Goal: Check status: Check status

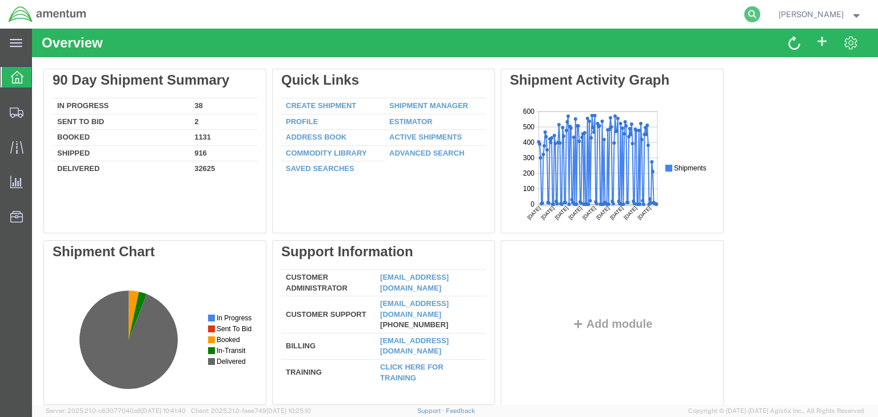
click at [760, 14] on icon at bounding box center [752, 14] width 16 height 16
click at [567, 18] on input "search" at bounding box center [570, 14] width 347 height 27
paste input "57139970"
type input "57139970"
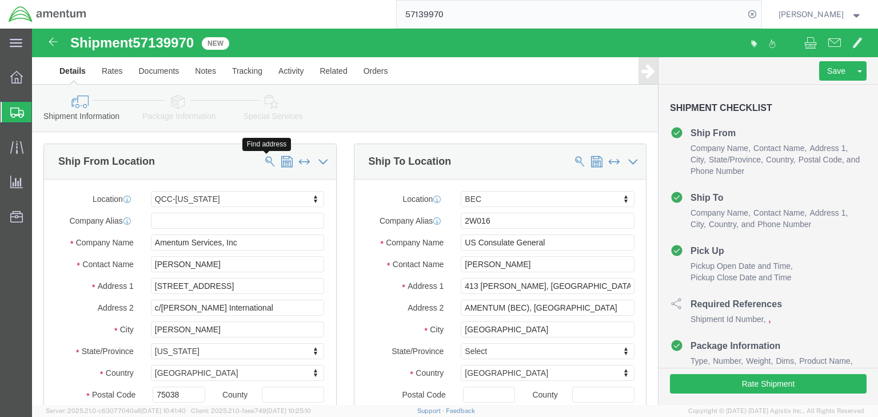
select select "42668"
select select "62011"
click icon
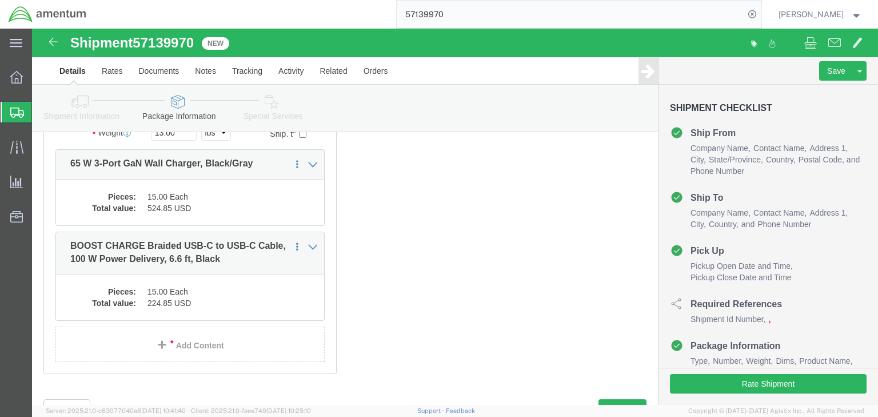
scroll to position [183, 0]
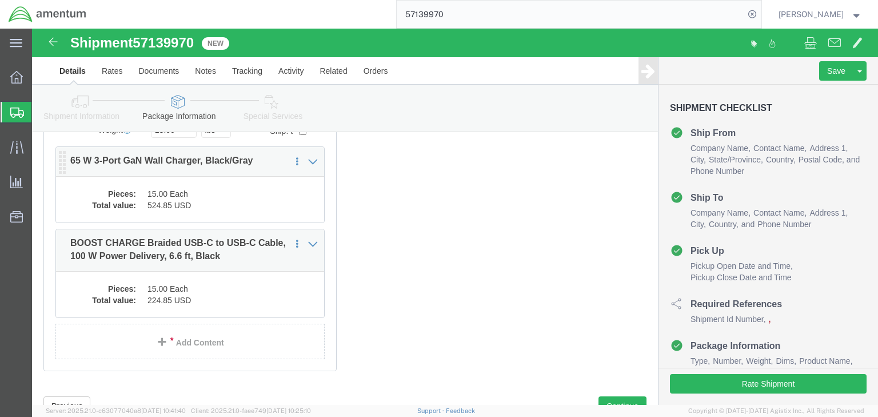
click div "Pieces: 15.00 Each Total value: 524.85 USD"
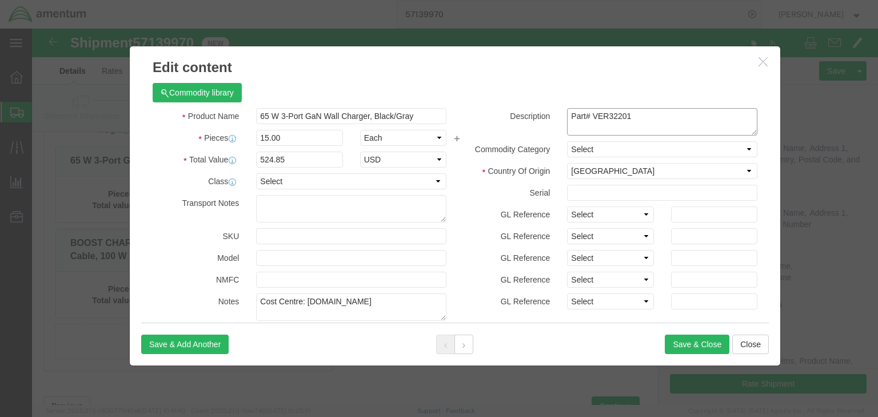
click textarea "Part# VER32201"
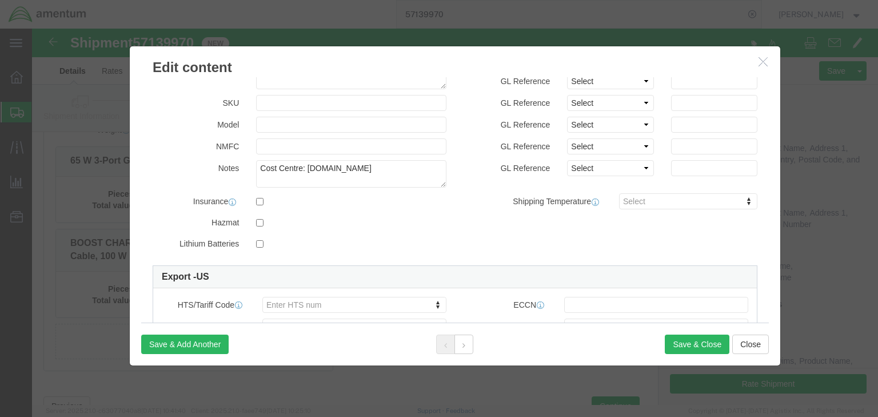
scroll to position [229, 0]
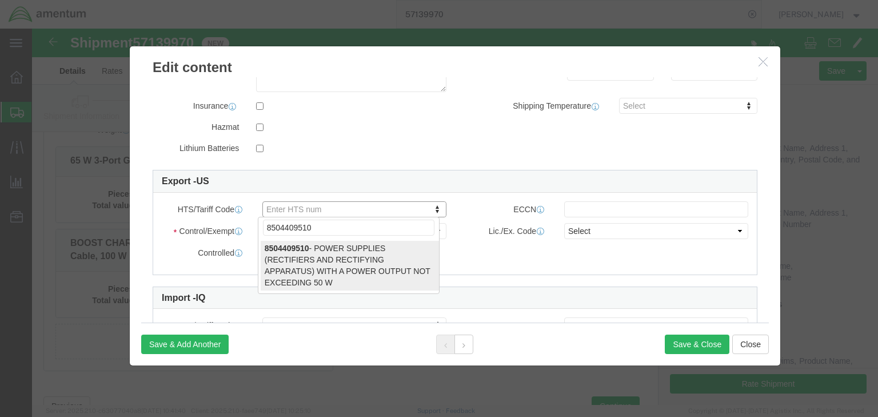
type input "8504409510"
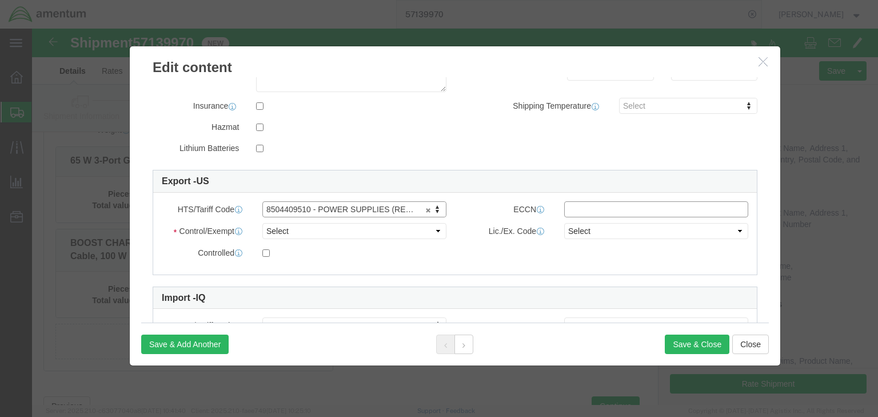
click input "text"
type input "EAR99"
drag, startPoint x: 346, startPoint y: 205, endPoint x: 337, endPoint y: 207, distance: 9.4
click select "Select ATF BIS DEA EPA FDA FTR ITAR OFAC Other (OPA)"
select select "BIS"
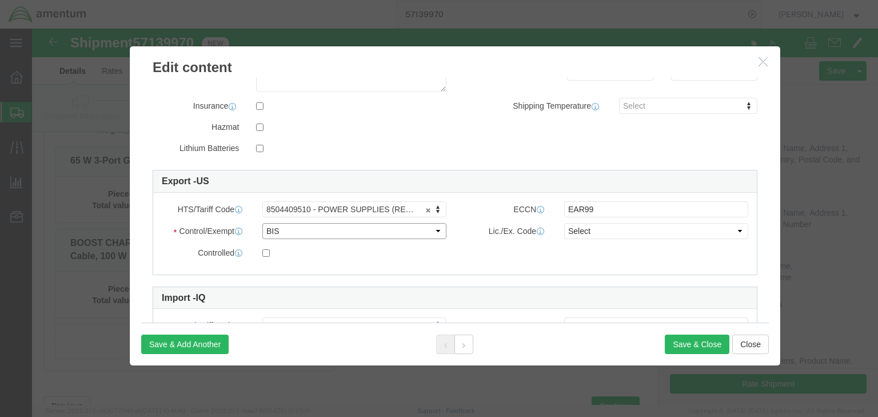
click select "Select ATF BIS DEA EPA FDA FTR ITAR OFAC Other (OPA)"
click select "Select AGR-Agricultural APP-Computers APR-Additional Permissive Exports AVS-Air…"
select select "NLR"
click select "Select AGR-Agricultural APP-Computers APR-Additional Permissive Exports AVS-Air…"
click button "Save & Close"
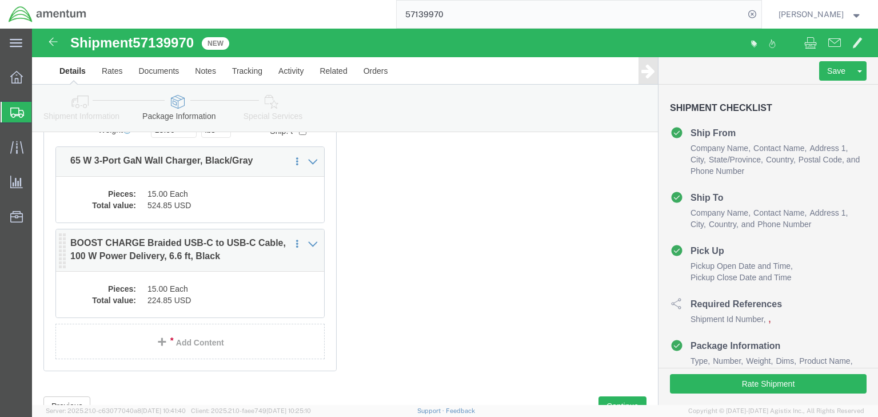
click dd "15.00 Each"
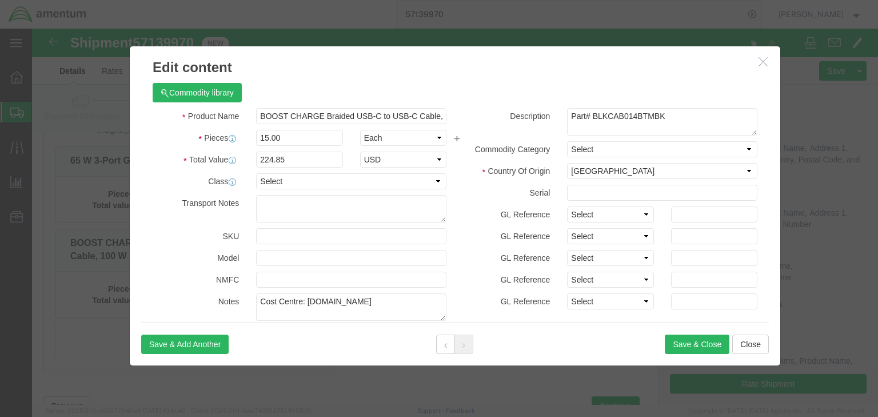
scroll to position [299, 0]
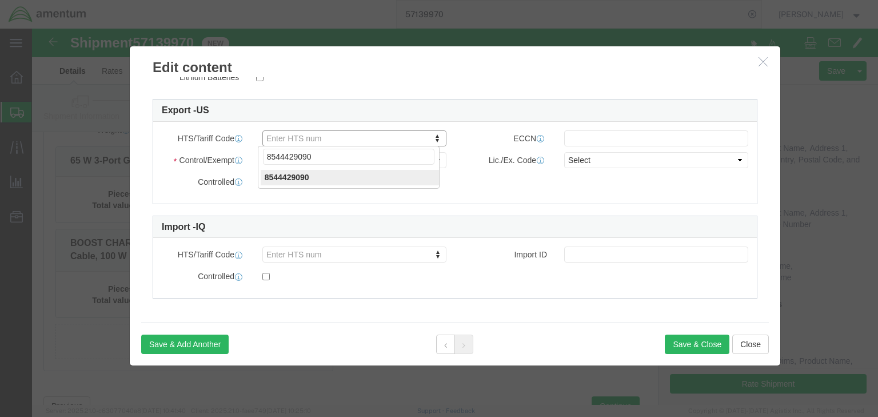
type input "8544429090"
click input "text"
type input "EAR99"
click div "HTS/Tariff Code 8544429090 8544429090"
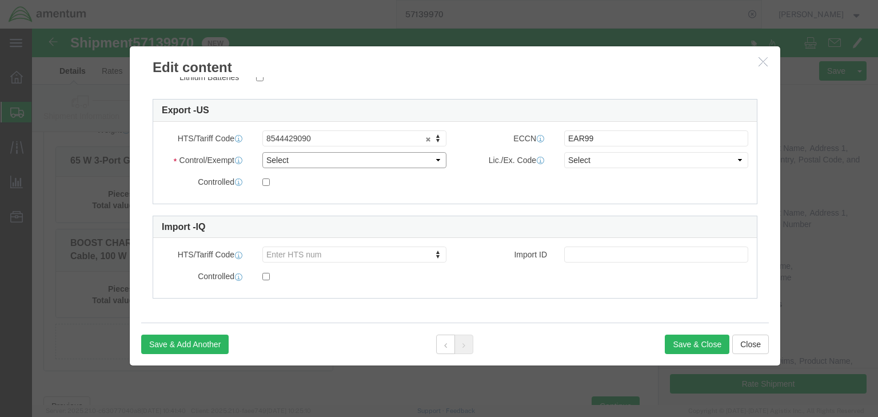
drag, startPoint x: 297, startPoint y: 131, endPoint x: 291, endPoint y: 137, distance: 7.3
click select "Select ATF BIS DEA EPA FDA FTR ITAR OFAC Other (OPA)"
select select "BIS"
click select "Select ATF BIS DEA EPA FDA FTR ITAR OFAC Other (OPA)"
click select "Select AGR-Agricultural APP-Computers APR-Additional Permissive Exports AVS-Air…"
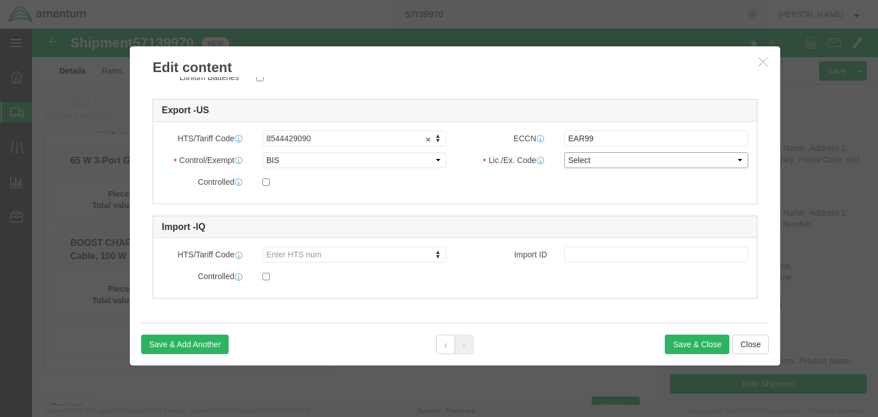
select select "NLR"
click select "Select AGR-Agricultural APP-Computers APR-Additional Permissive Exports AVS-Air…"
click button "Save & Close"
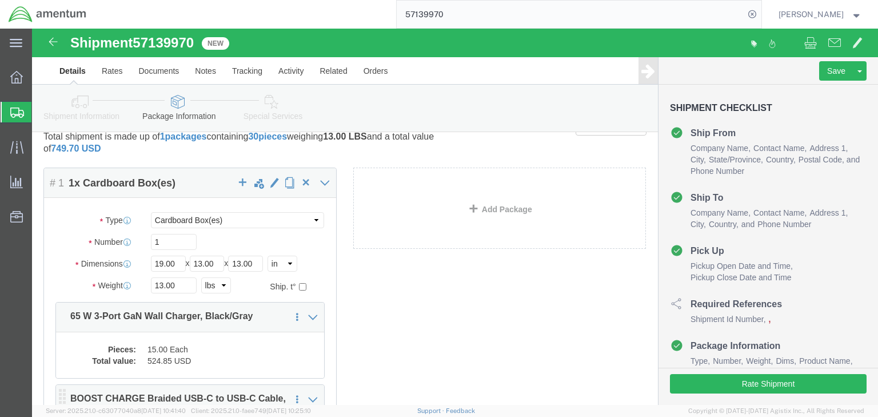
scroll to position [0, 0]
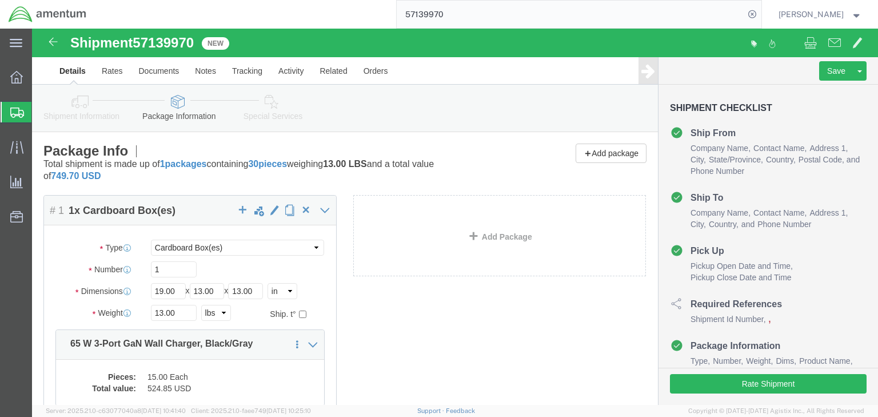
click icon
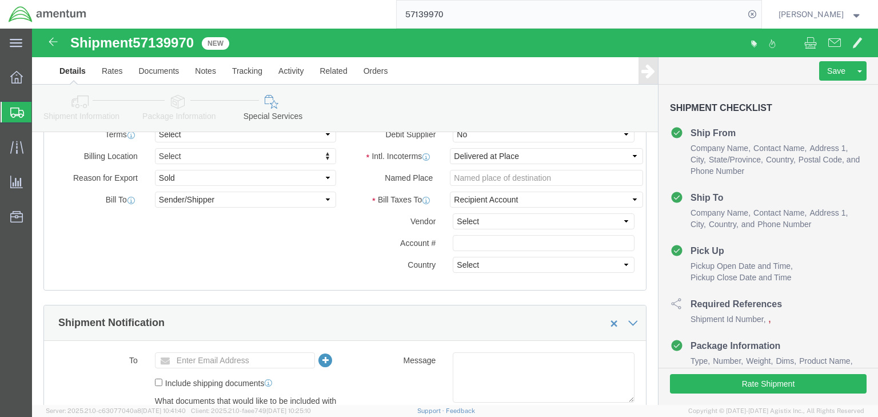
scroll to position [823, 0]
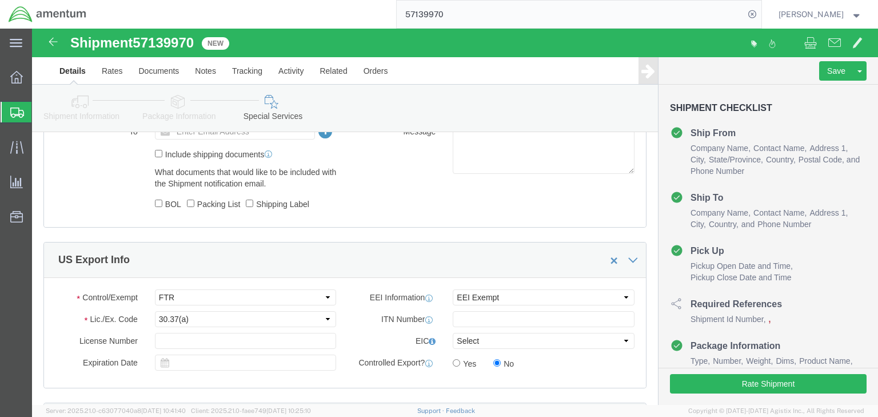
click icon
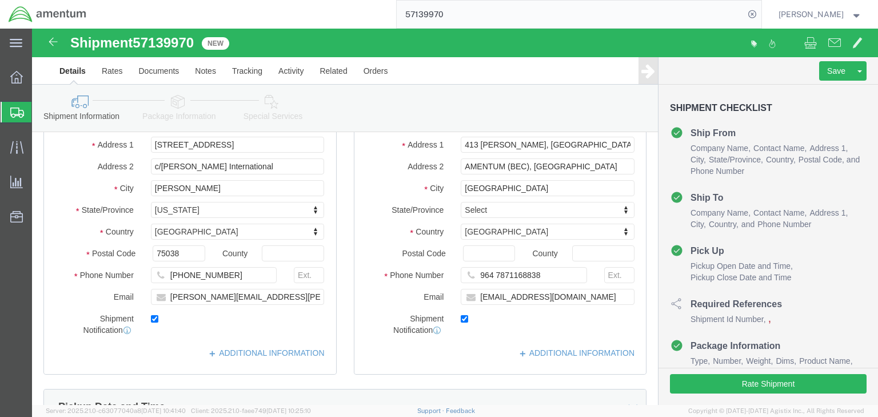
scroll to position [66, 0]
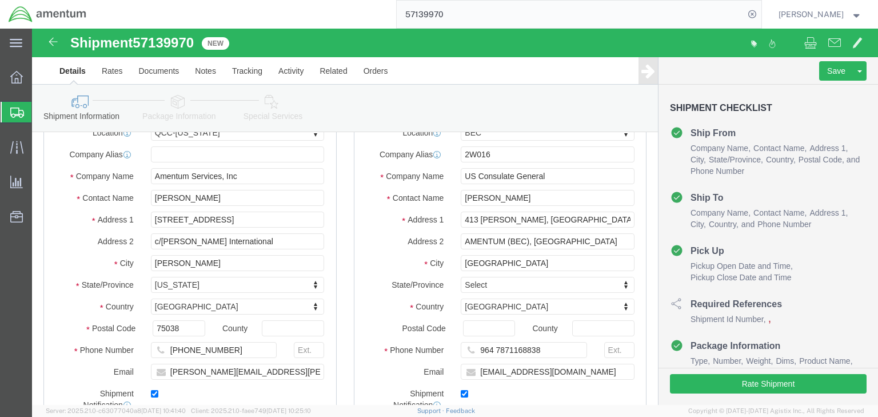
click at [13, 108] on icon at bounding box center [17, 112] width 14 height 10
